Goal: Transaction & Acquisition: Purchase product/service

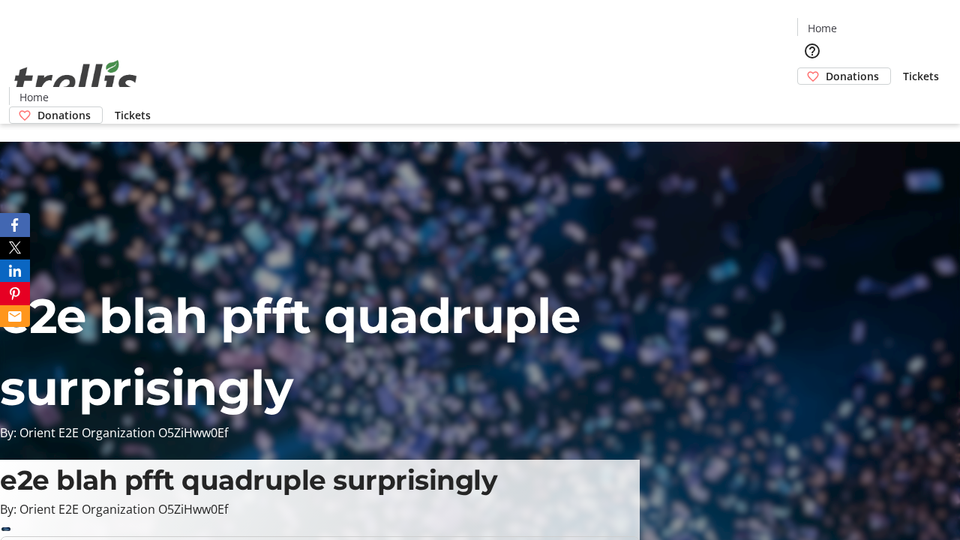
click at [826, 68] on span "Donations" at bounding box center [852, 76] width 53 height 16
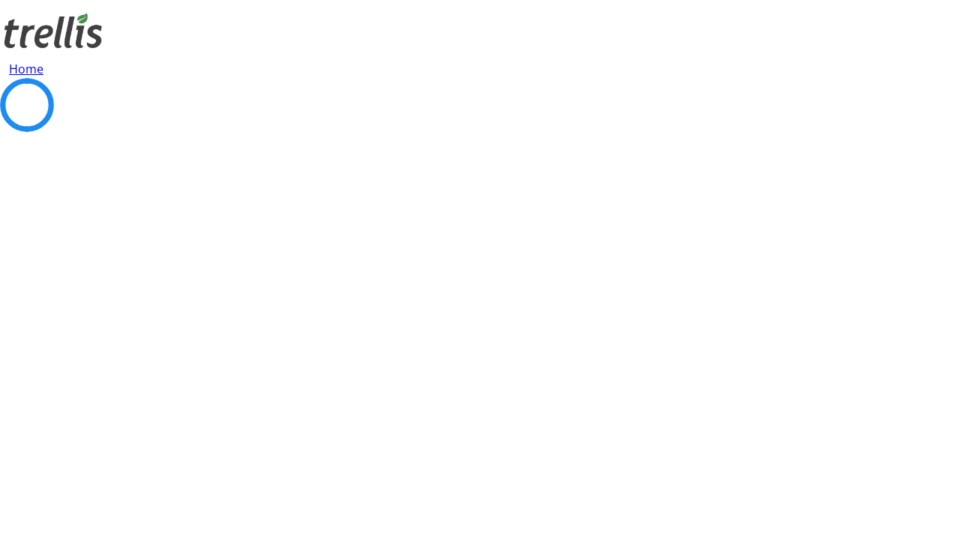
select select "CA"
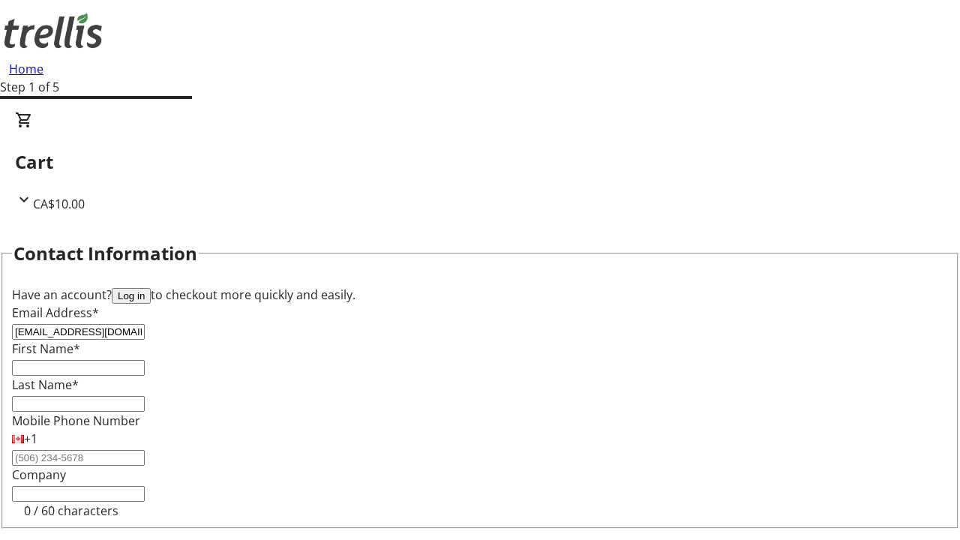
type input "[EMAIL_ADDRESS][DOMAIN_NAME]"
type input "Jovan"
type input "[PERSON_NAME]"
type input "[STREET_ADDRESS][PERSON_NAME]"
type input "Kelowna"
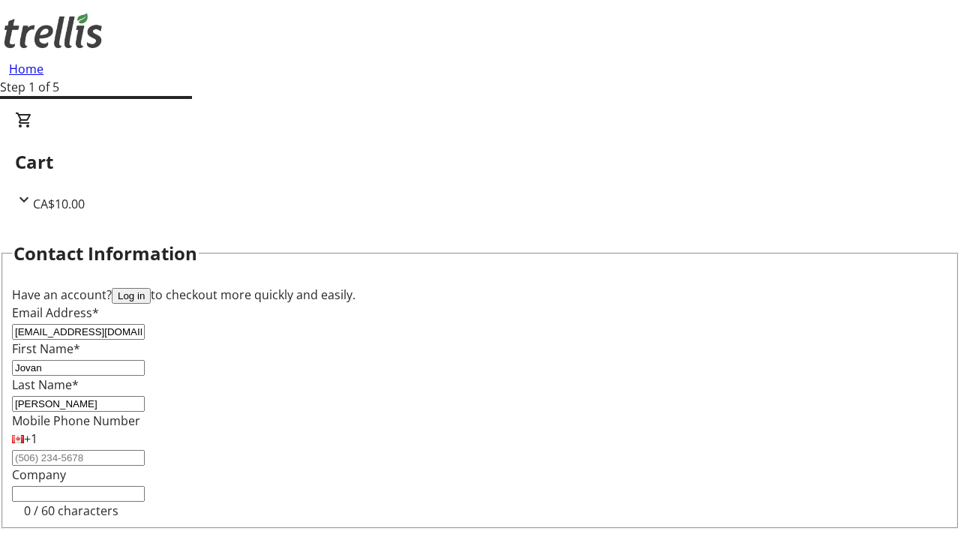
select select "BC"
type input "Kelowna"
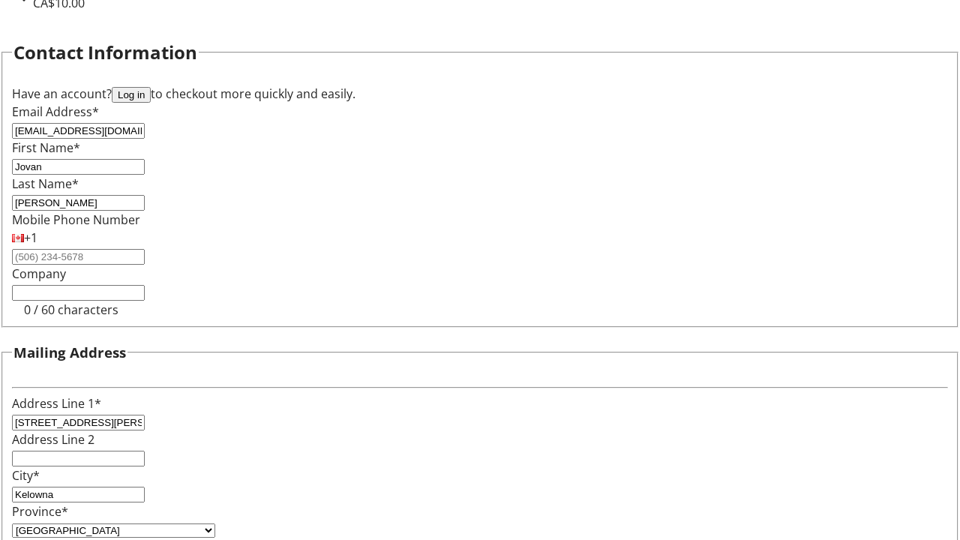
type input "V1Y 0C2"
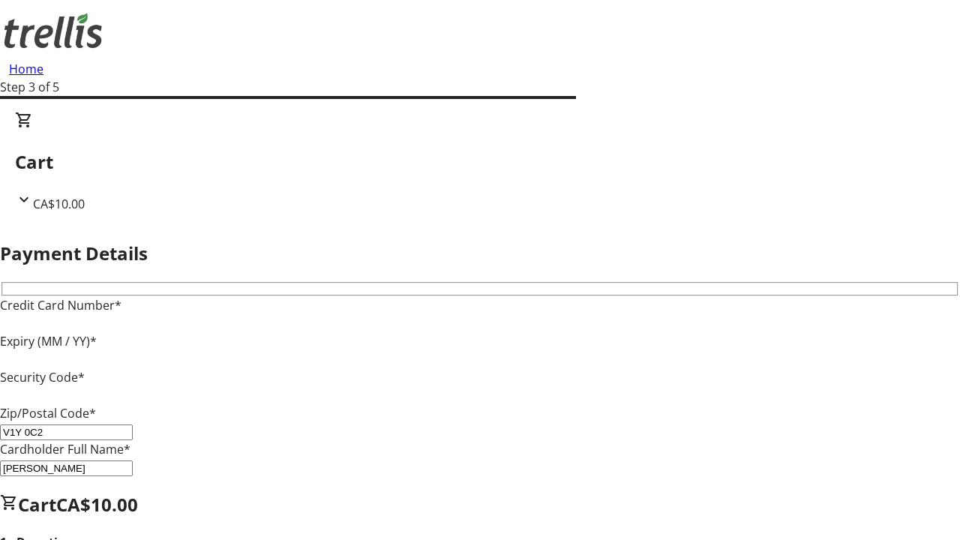
type input "V1Y 0C2"
